Goal: Task Accomplishment & Management: Complete application form

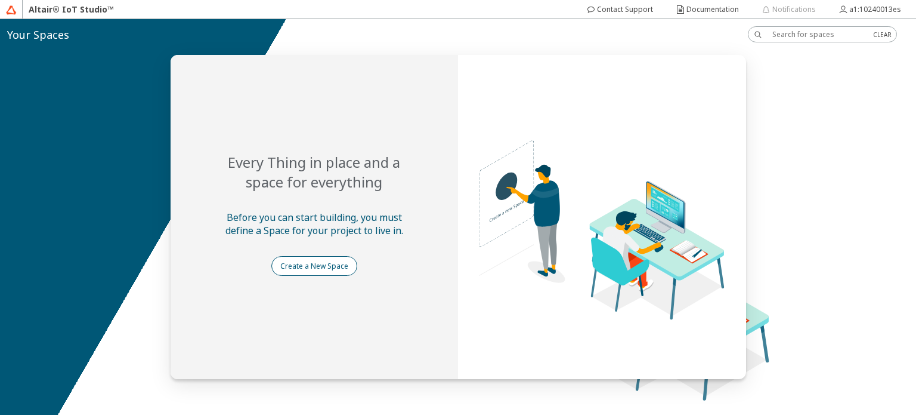
click at [0, 0] on slot "Create a New Space" at bounding box center [0, 0] width 0 height 0
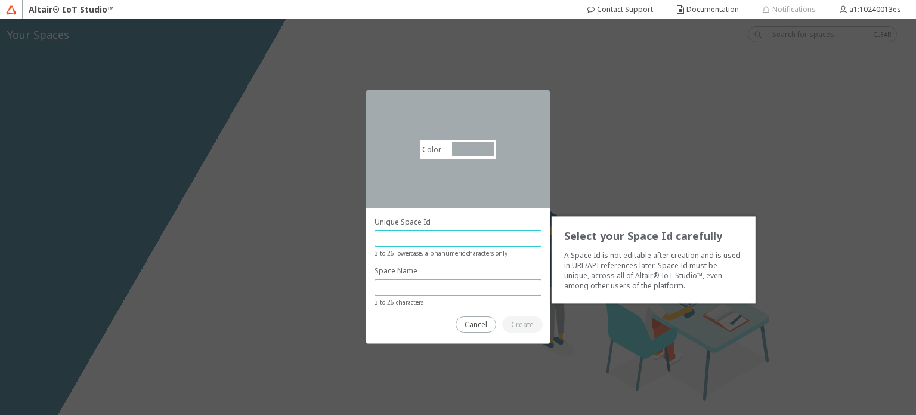
click at [412, 236] on input "text" at bounding box center [458, 238] width 156 height 10
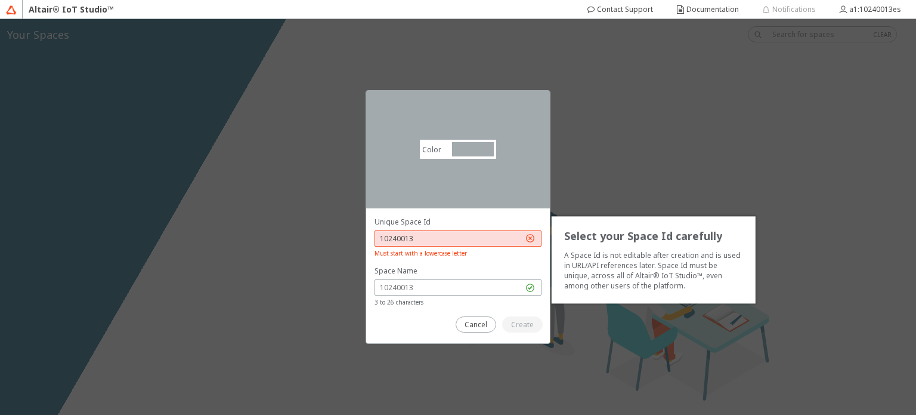
click at [399, 238] on input "10240013" at bounding box center [451, 238] width 143 height 10
click at [382, 237] on input "a1:10240013es" at bounding box center [451, 238] width 143 height 10
click at [381, 237] on input "a1:10240013es" at bounding box center [451, 238] width 143 height 10
click at [422, 286] on input "text" at bounding box center [451, 287] width 143 height 10
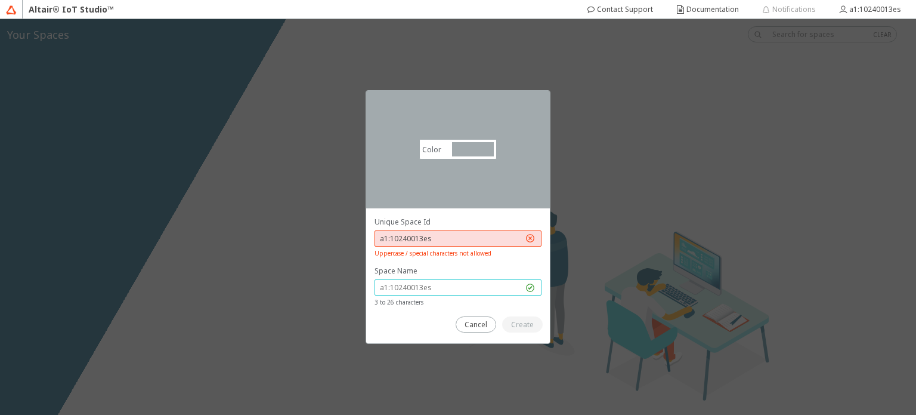
click at [422, 286] on input "text" at bounding box center [451, 287] width 143 height 10
drag, startPoint x: 430, startPoint y: 286, endPoint x: 294, endPoint y: 260, distance: 138.4
click at [294, 260] on div "Color #a2aaad #A2AAAD Select your Space Id carefully A Space Id is not editable…" at bounding box center [458, 217] width 916 height 396
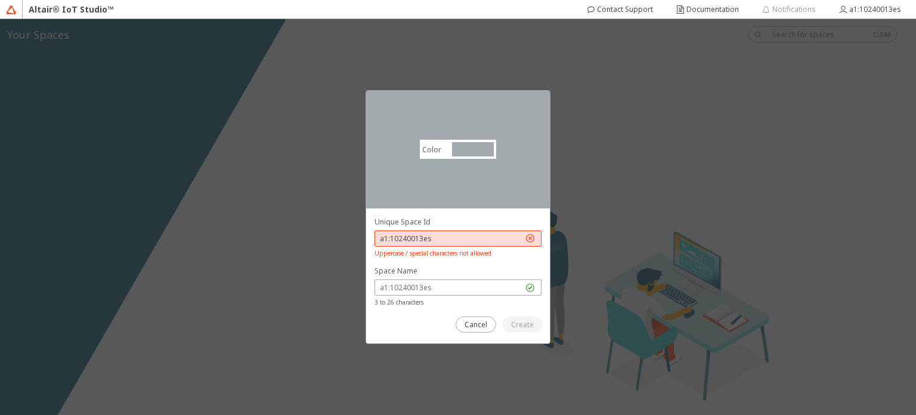
click at [393, 236] on input "a1:10240013es" at bounding box center [451, 238] width 143 height 10
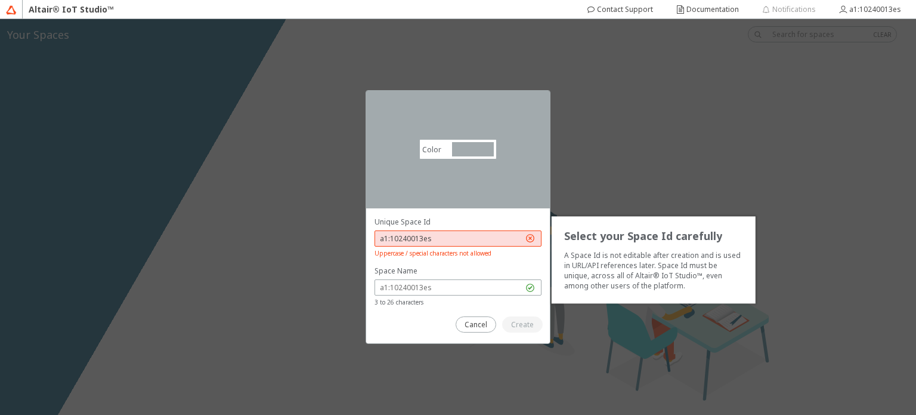
click at [435, 239] on input "a1:10240013es" at bounding box center [451, 238] width 143 height 10
click at [384, 239] on input "a1:10240013es" at bounding box center [451, 238] width 143 height 10
click at [0, 0] on slot "Cancel" at bounding box center [0, 0] width 0 height 0
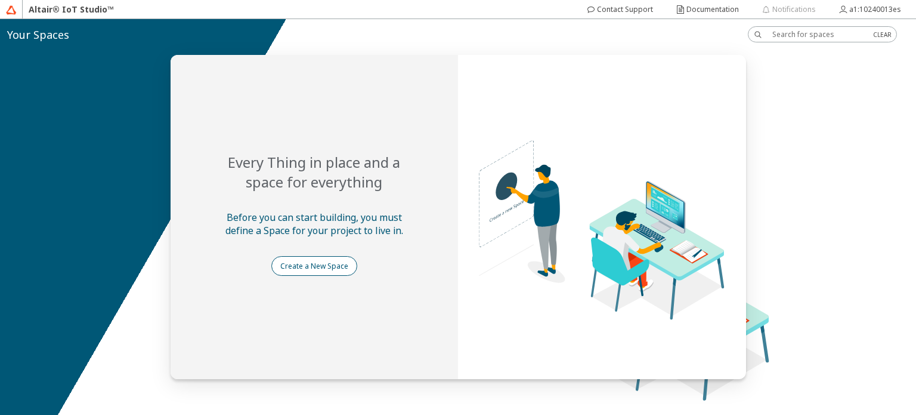
click at [0, 0] on slot "Create a New Space" at bounding box center [0, 0] width 0 height 0
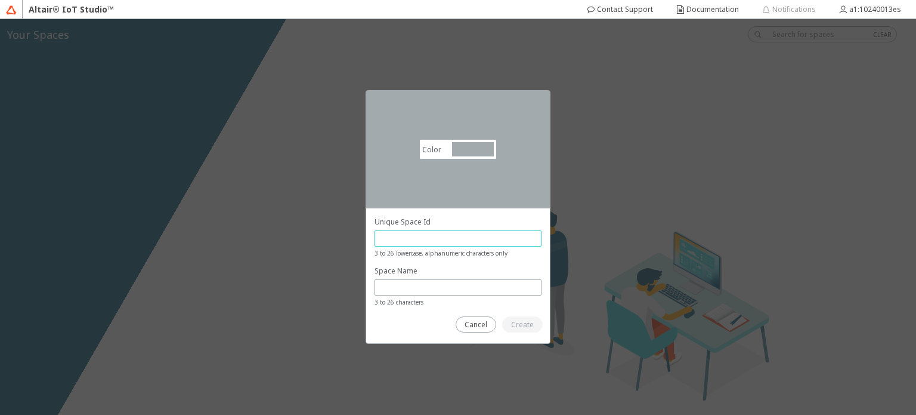
click at [394, 239] on input "text" at bounding box center [458, 238] width 156 height 10
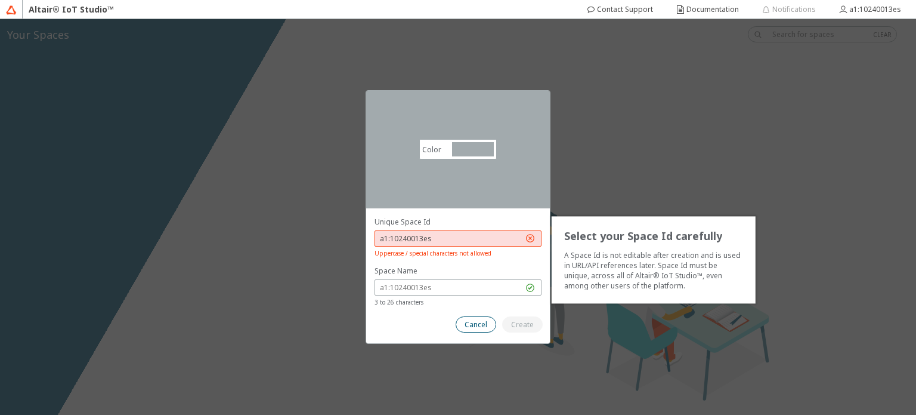
type input "a1:10240013es"
click at [0, 0] on slot "Cancel" at bounding box center [0, 0] width 0 height 0
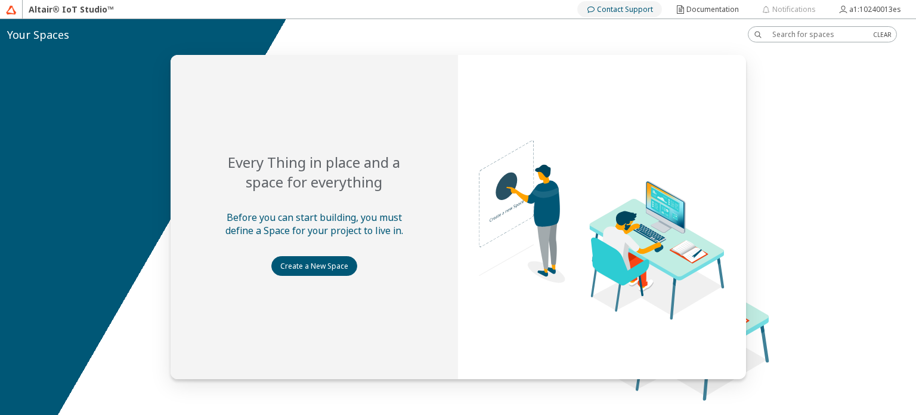
click at [0, 0] on slot "Contact Support" at bounding box center [0, 0] width 0 height 0
click at [0, 0] on slot "a1:10240013es" at bounding box center [0, 0] width 0 height 0
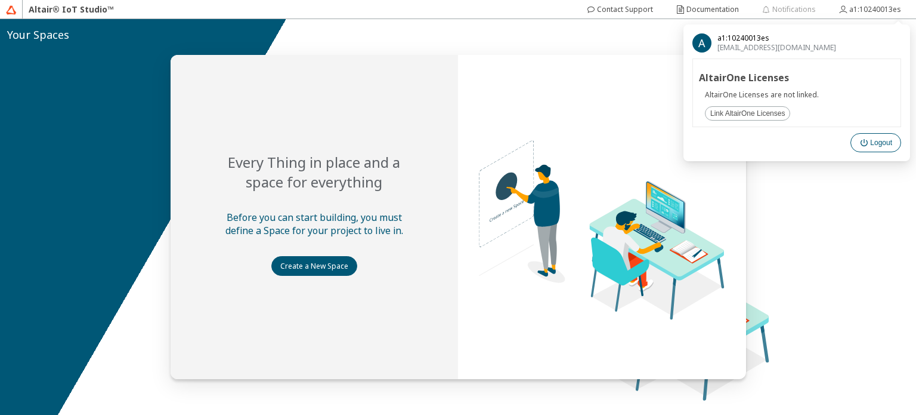
click at [868, 141] on iron-icon at bounding box center [865, 143] width 11 height 10
